Goal: Transaction & Acquisition: Purchase product/service

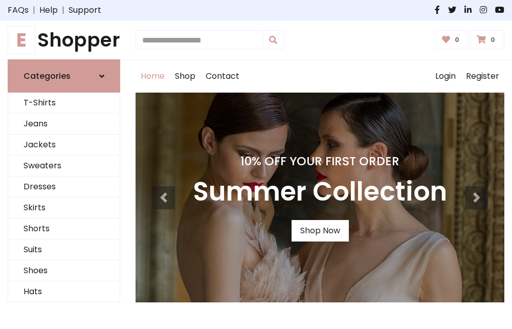
click at [256, 164] on h4 "10% Off Your First Order" at bounding box center [320, 161] width 254 height 14
click at [320, 231] on link "Shop Now" at bounding box center [320, 231] width 57 height 22
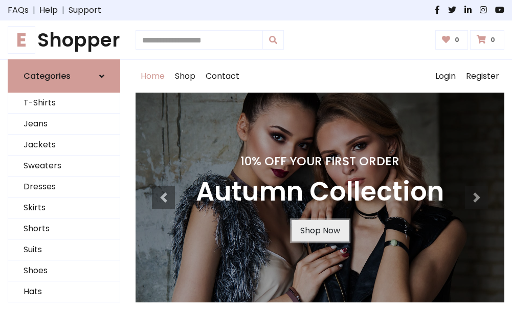
click at [320, 231] on link "Shop Now" at bounding box center [320, 231] width 57 height 22
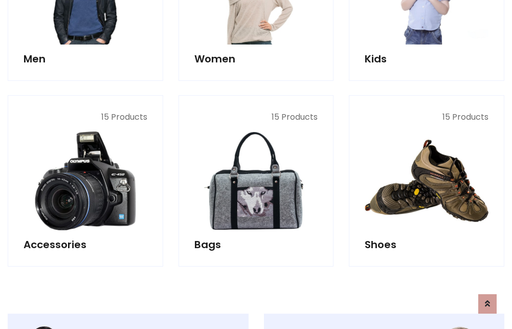
scroll to position [1021, 0]
